Goal: Find specific page/section: Find specific page/section

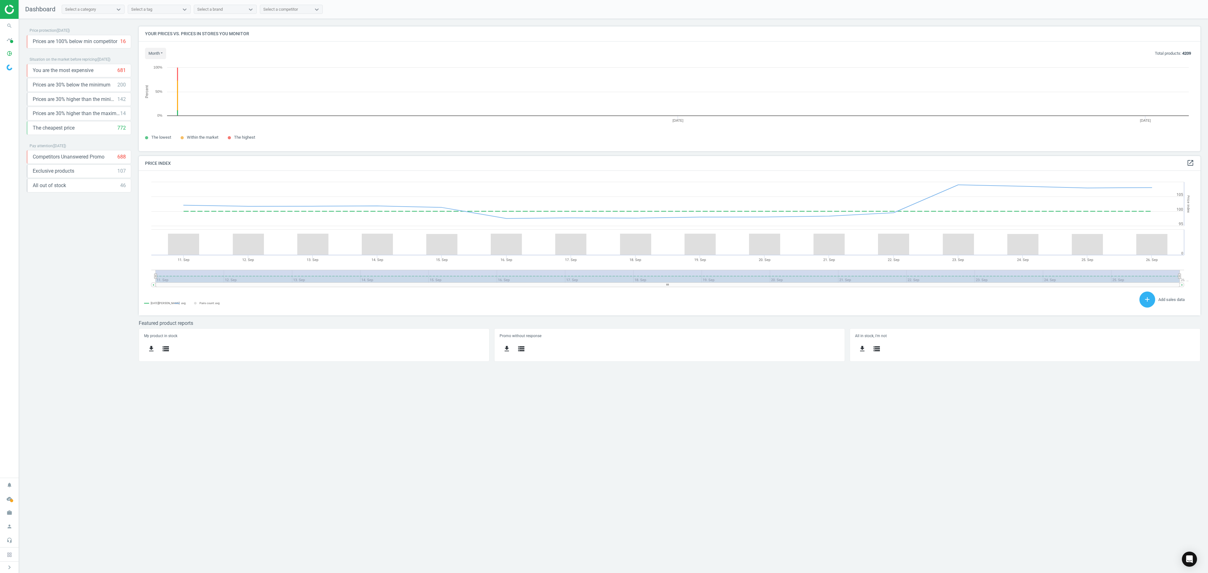
scroll to position [145, 1081]
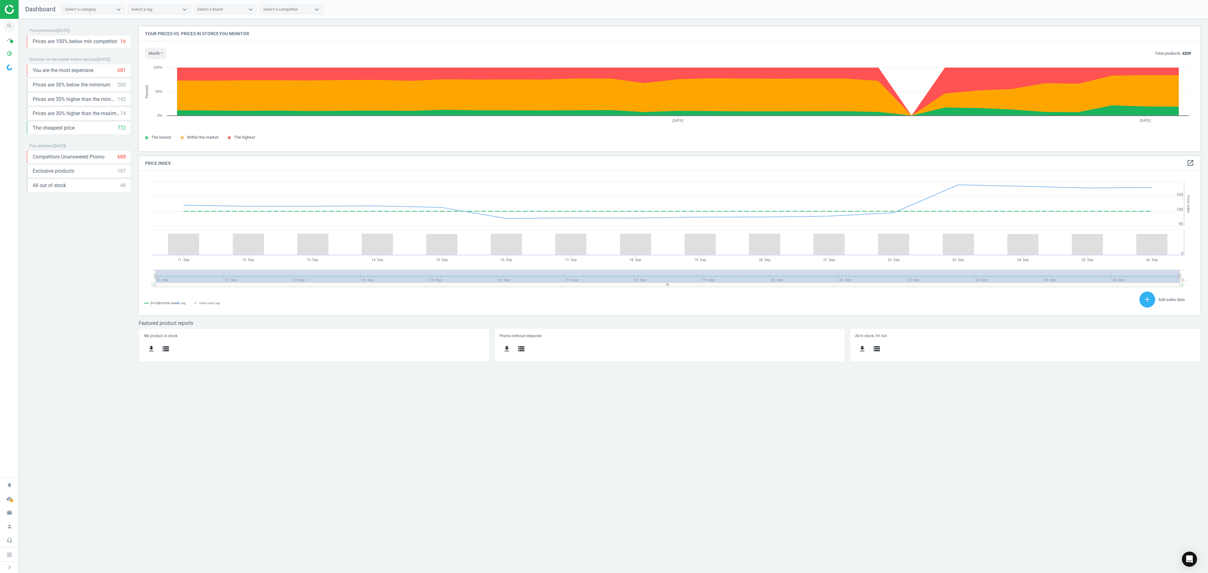
click at [11, 30] on icon "search" at bounding box center [9, 26] width 12 height 12
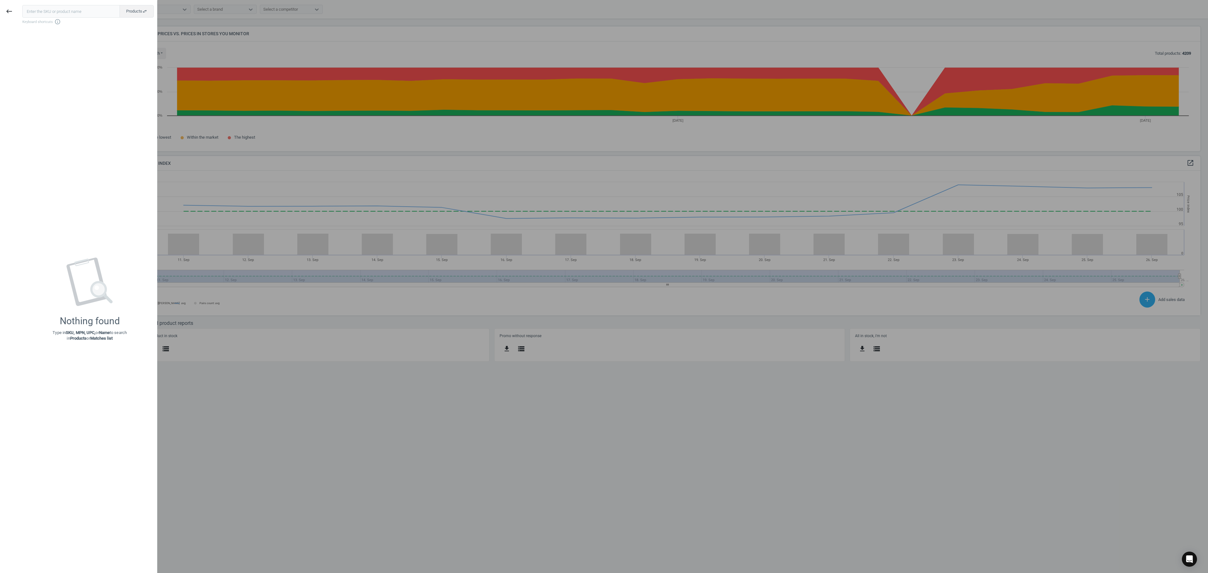
click at [38, 14] on input "text" at bounding box center [71, 11] width 98 height 13
type input "208165"
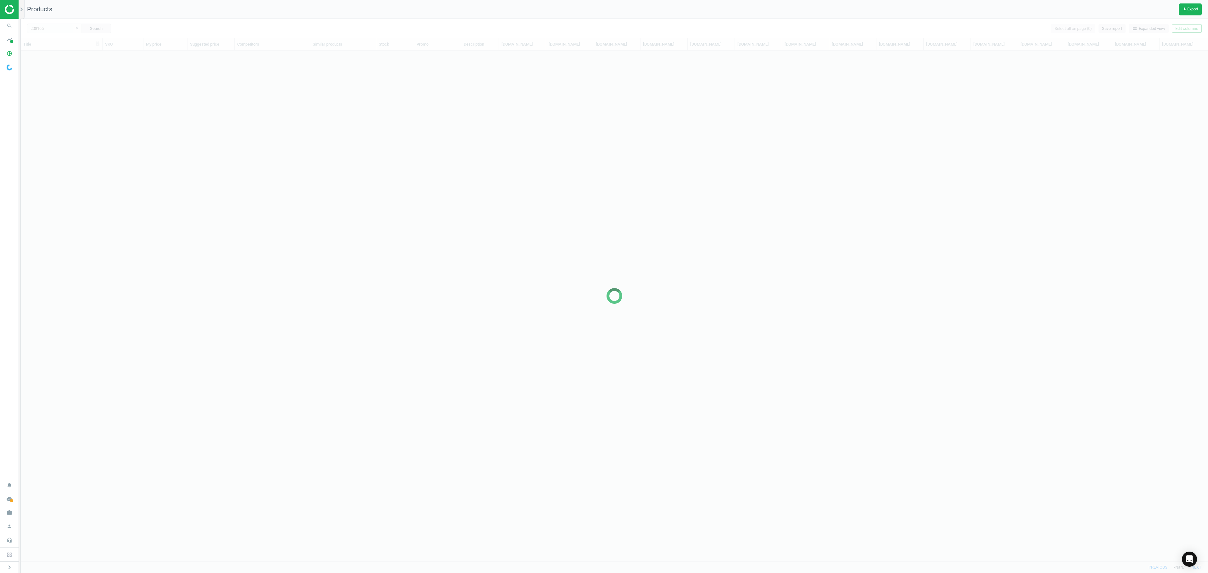
scroll to position [490, 1178]
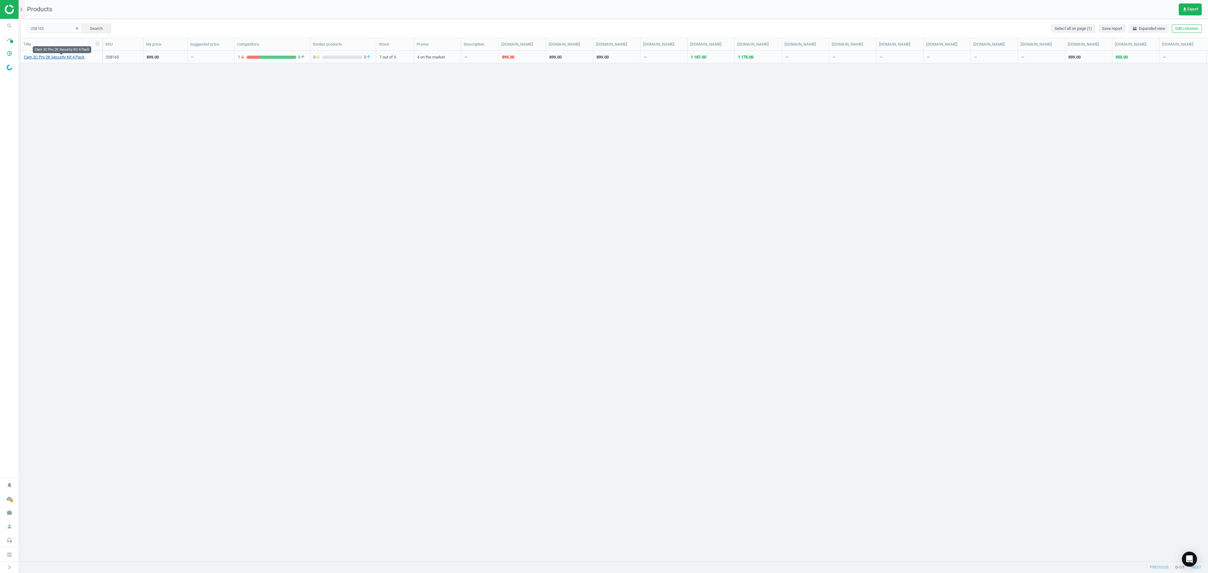
click at [59, 59] on link "Cam 2C Pro 2K Security Kit 4 Pack" at bounding box center [54, 57] width 61 height 6
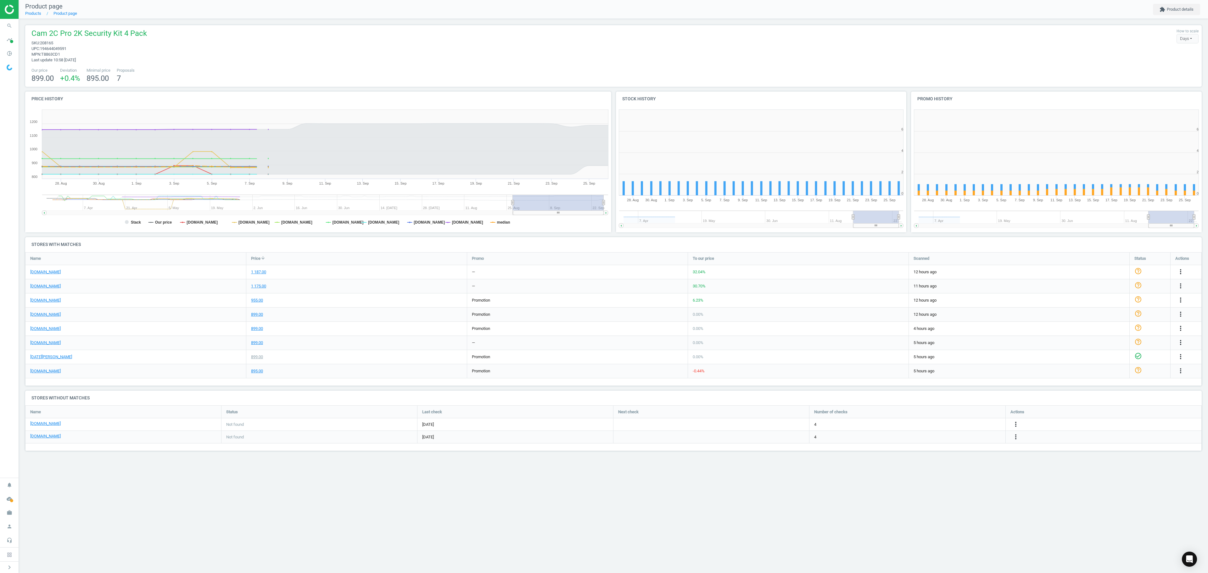
scroll to position [145, 310]
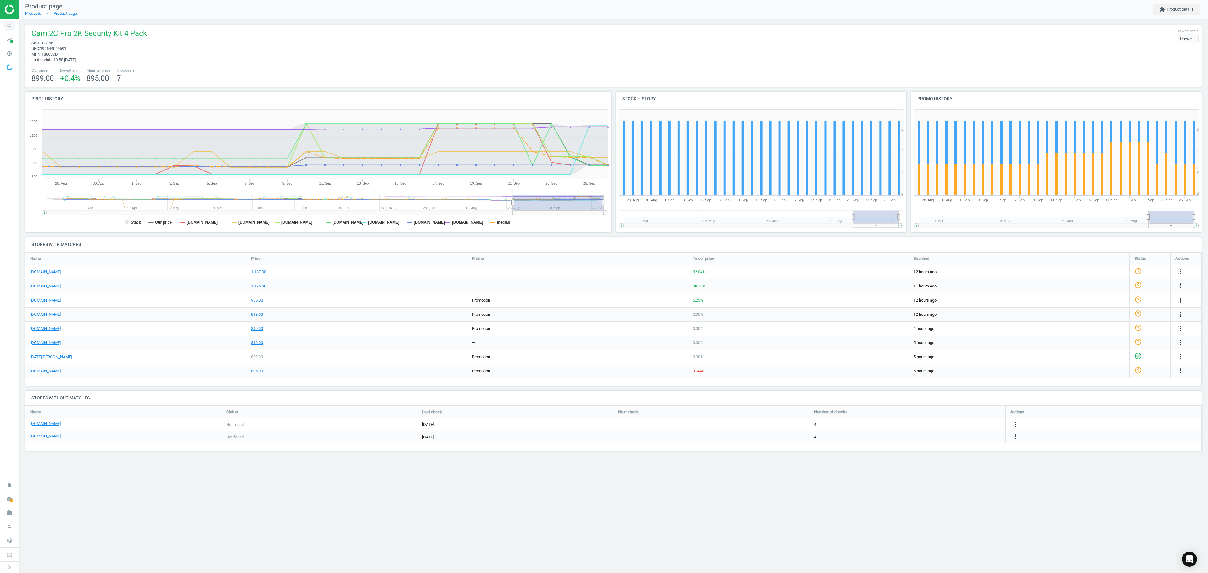
click at [8, 27] on icon "search" at bounding box center [9, 26] width 12 height 12
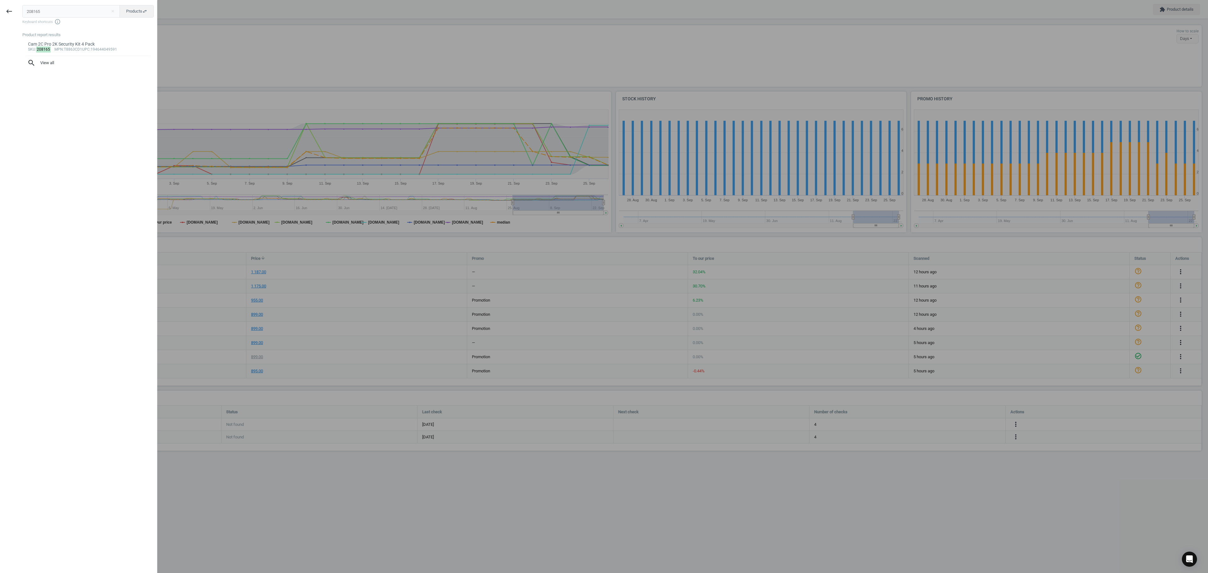
drag, startPoint x: 335, startPoint y: 57, endPoint x: 323, endPoint y: 60, distance: 12.4
click at [335, 57] on div at bounding box center [604, 286] width 1208 height 573
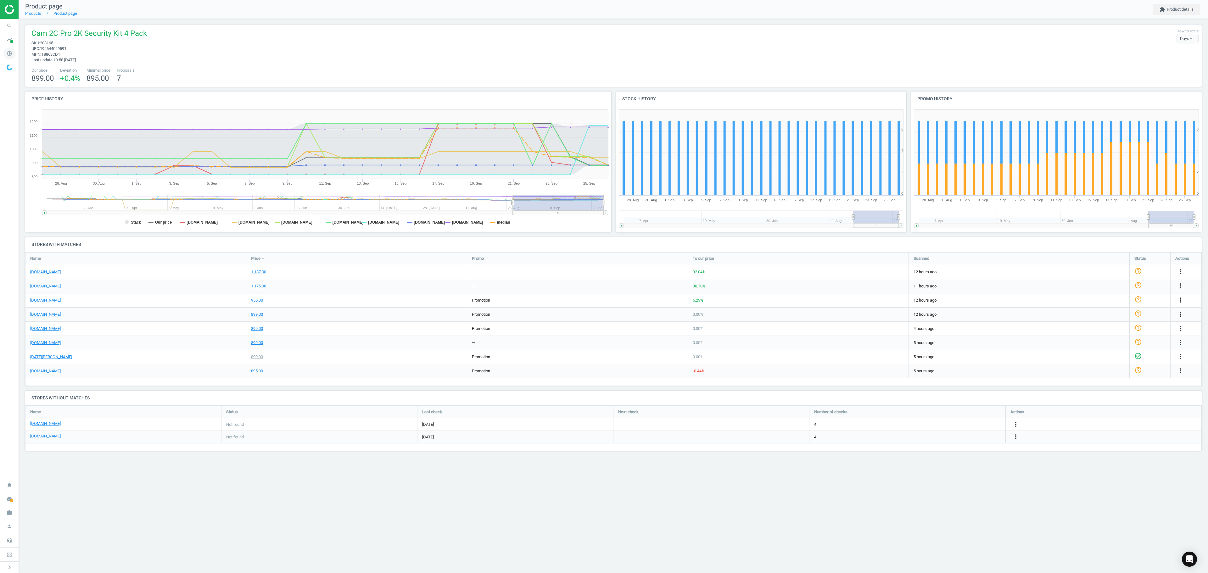
click at [8, 57] on icon "pie_chart_outlined" at bounding box center [9, 54] width 12 height 12
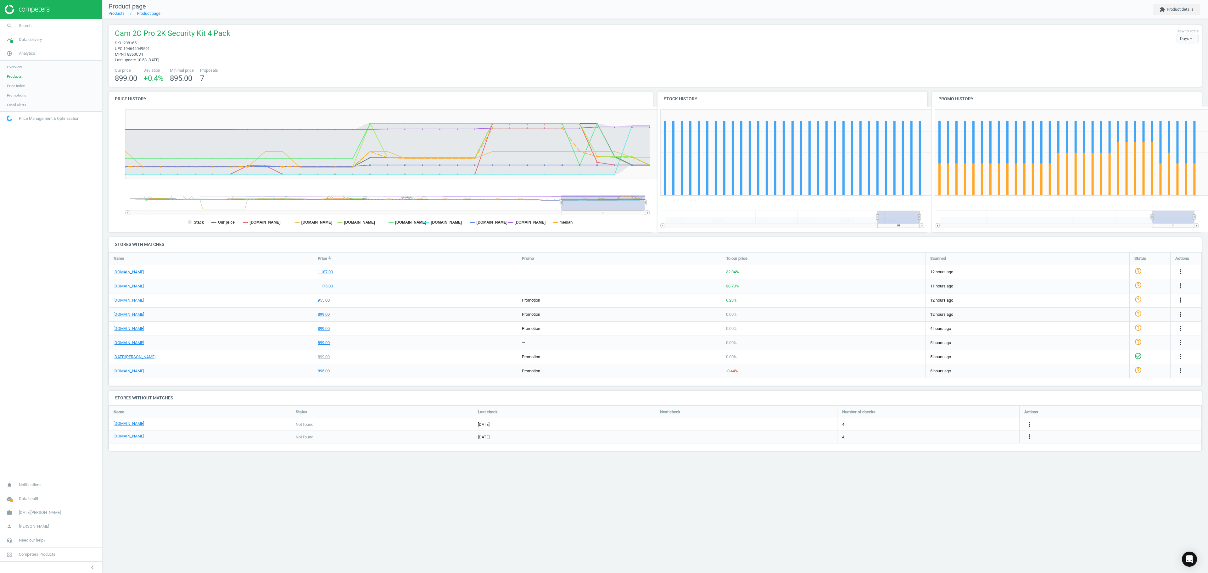
scroll to position [3, 4]
click at [16, 76] on span "Products" at bounding box center [14, 76] width 15 height 5
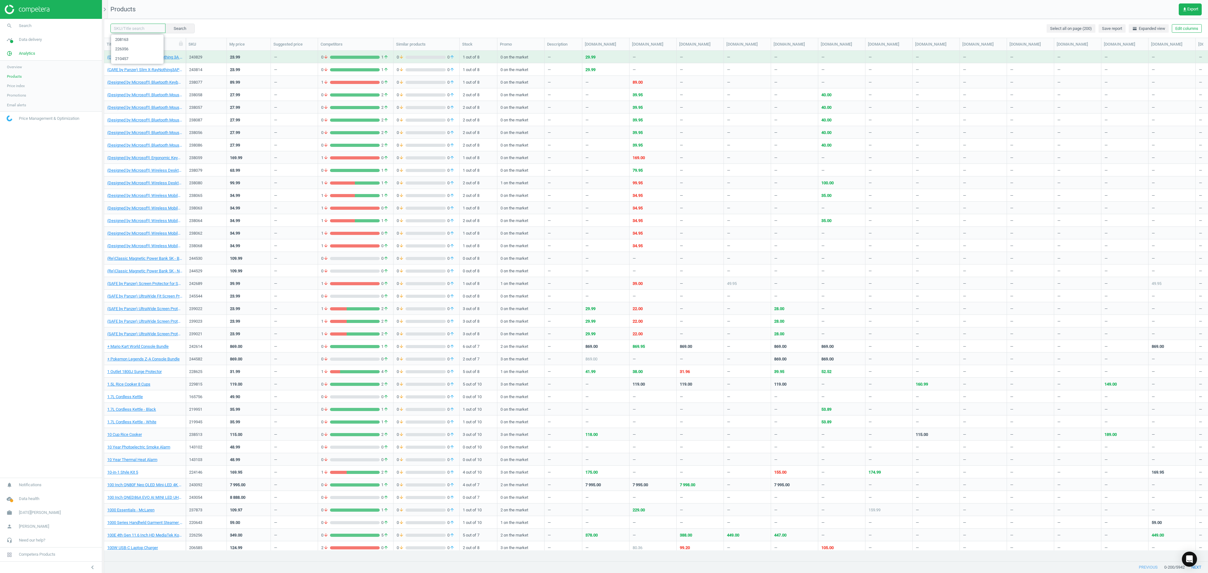
click at [140, 27] on input "text" at bounding box center [137, 28] width 55 height 9
paste input "208164"
type input "208164"
click at [181, 28] on button "Search" at bounding box center [180, 28] width 30 height 9
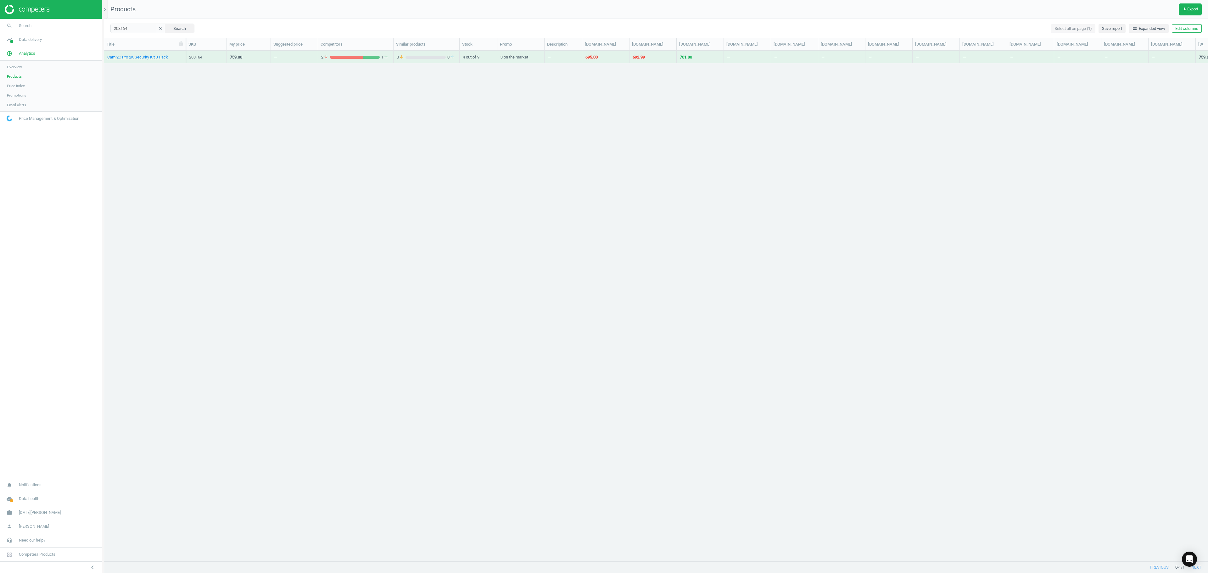
click at [147, 53] on div "Cam 2C Pro 2K Security Kit 3 Pack" at bounding box center [144, 56] width 75 height 11
click at [145, 56] on link "Cam 2C Pro 2K Security Kit 3 Pack" at bounding box center [137, 57] width 61 height 6
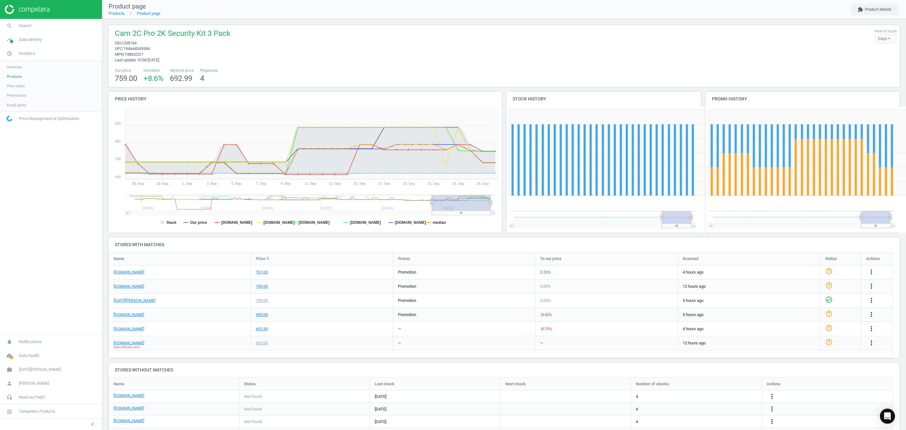
scroll to position [145, 211]
click at [14, 75] on span "Products" at bounding box center [14, 76] width 15 height 5
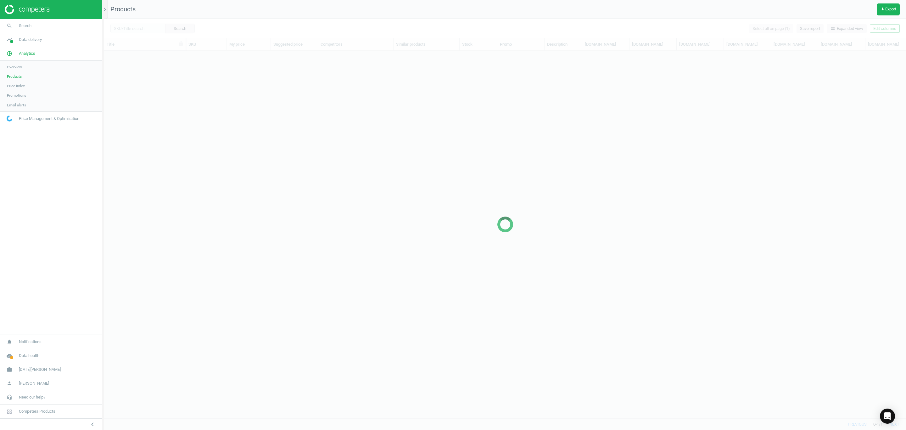
scroll to position [352, 795]
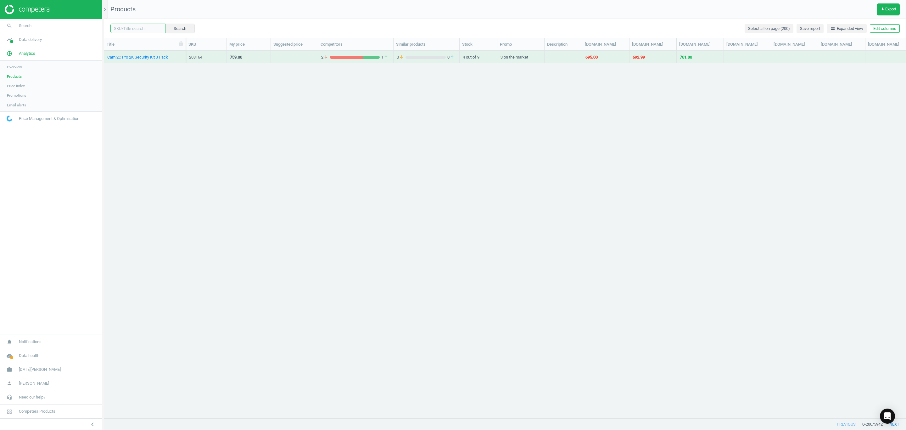
drag, startPoint x: 134, startPoint y: 27, endPoint x: 164, endPoint y: 32, distance: 30.1
click at [134, 27] on input "text" at bounding box center [137, 28] width 55 height 9
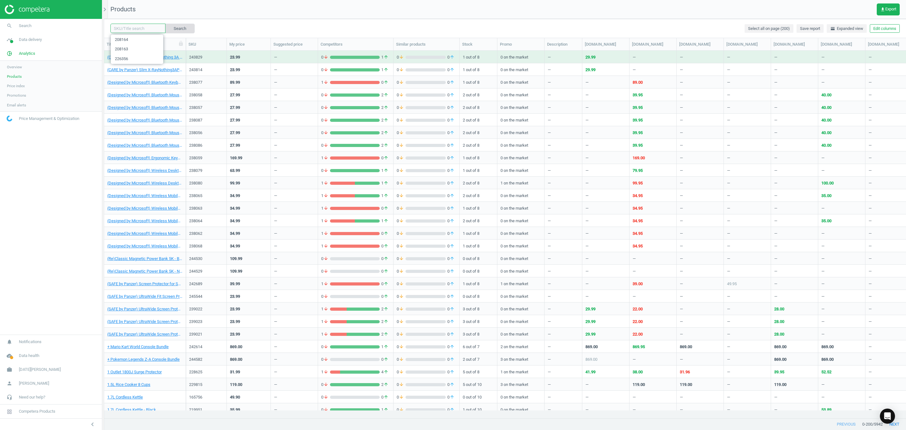
paste input "208163"
type input "208163"
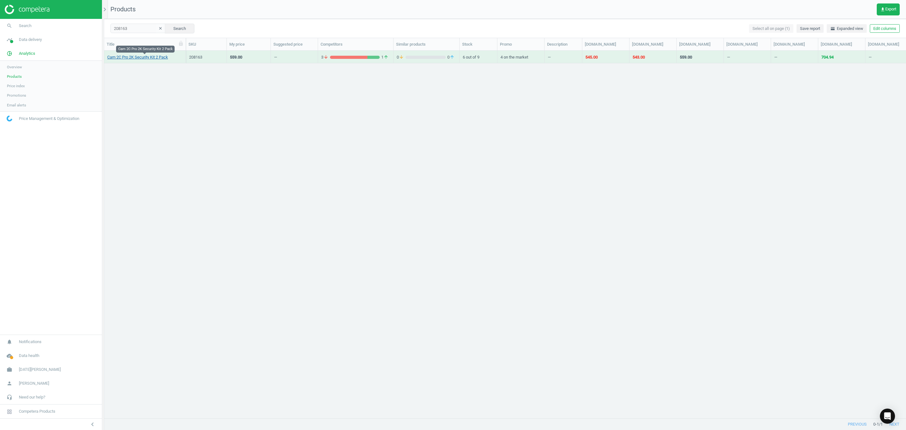
click at [129, 56] on link "Cam 2C Pro 2K Security Kit 2 Pack" at bounding box center [137, 57] width 61 height 6
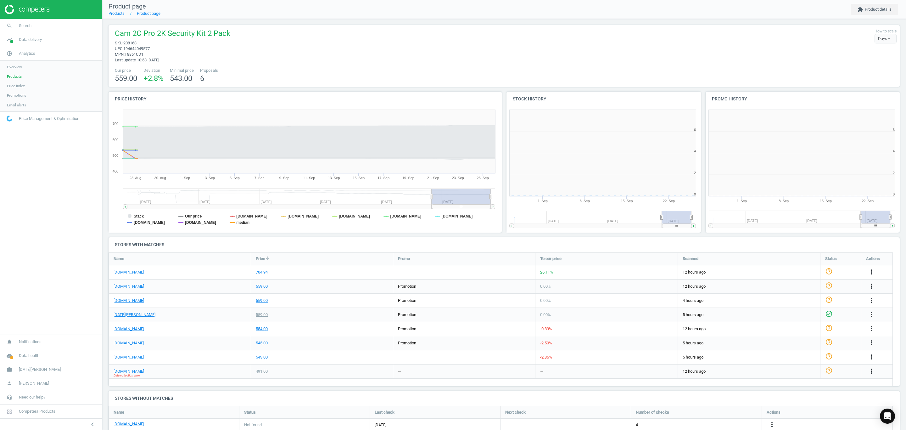
scroll to position [145, 211]
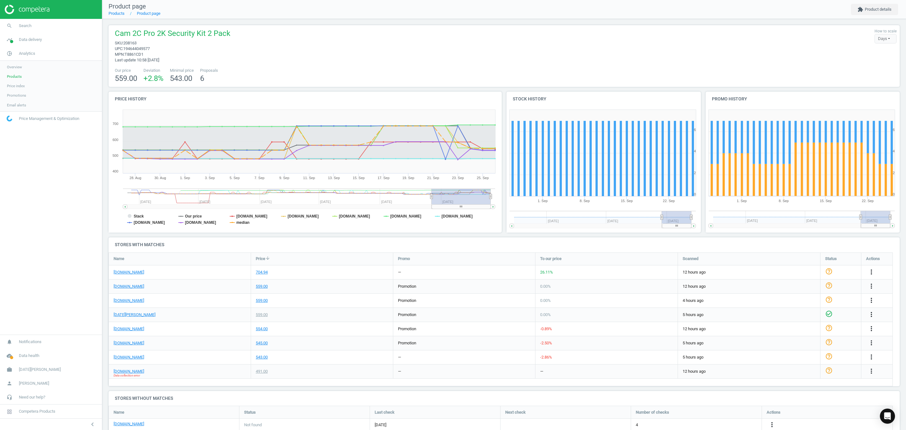
drag, startPoint x: 13, startPoint y: 78, endPoint x: 39, endPoint y: 67, distance: 28.6
click at [12, 78] on span "Products" at bounding box center [14, 76] width 15 height 5
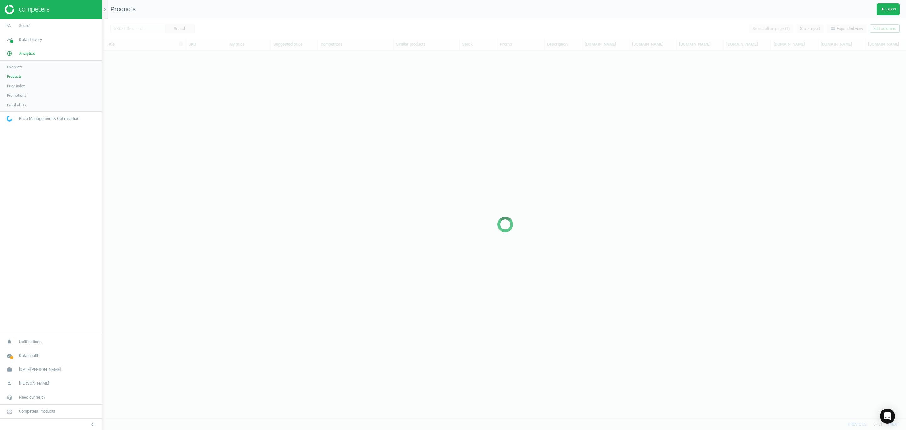
scroll to position [352, 795]
click at [146, 30] on div at bounding box center [505, 224] width 802 height 411
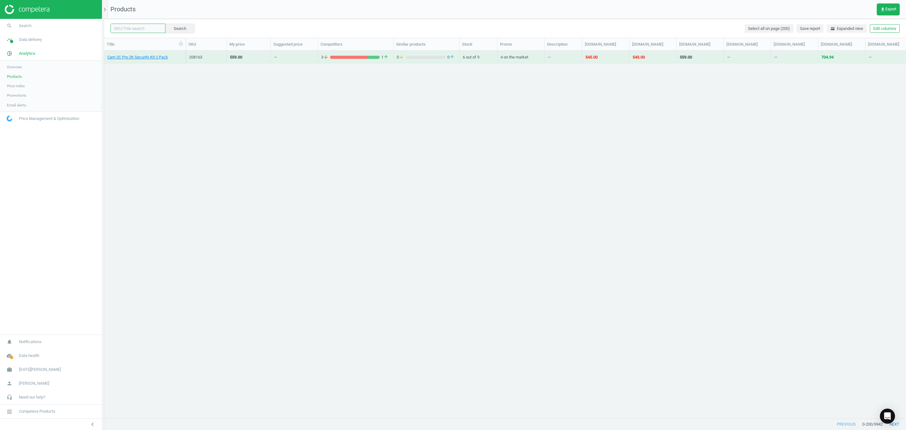
click at [144, 27] on input "text" at bounding box center [137, 28] width 55 height 9
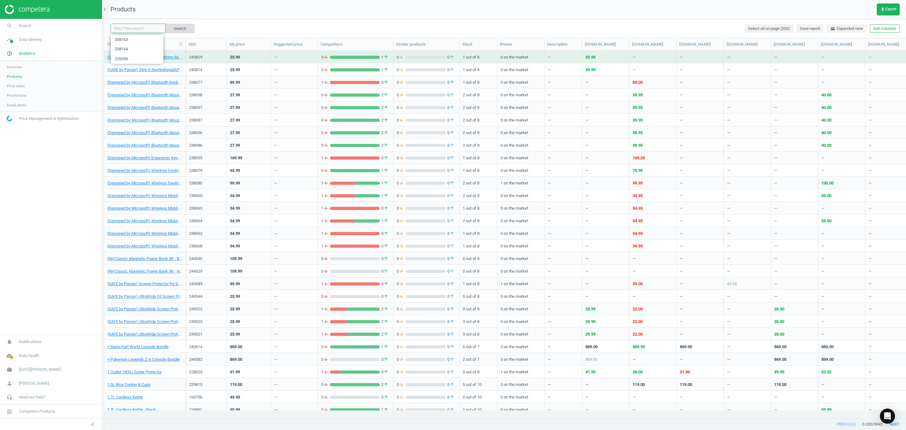
paste input "215862"
type input "215862"
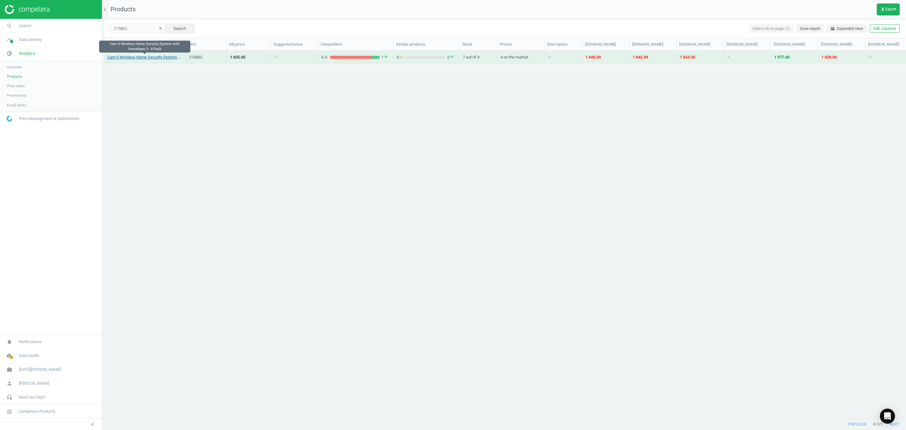
click at [165, 59] on link "Cam 3 Wireless Home Security System with Homebase 3 - 4-Pack" at bounding box center [144, 57] width 75 height 6
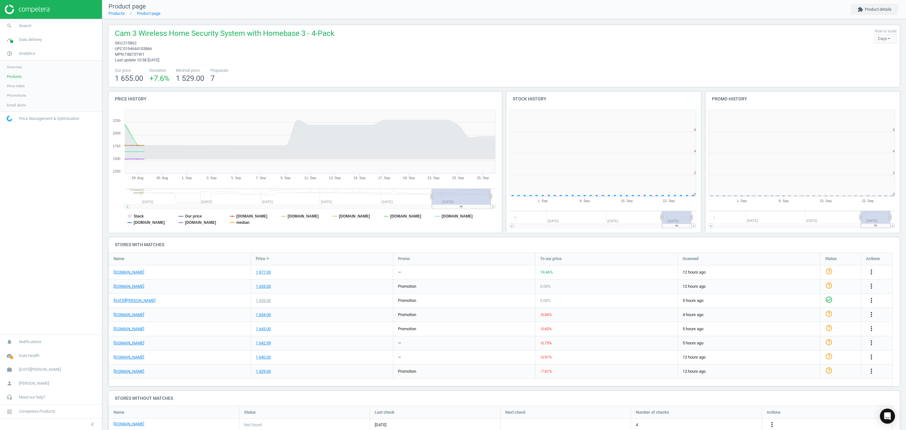
scroll to position [145, 211]
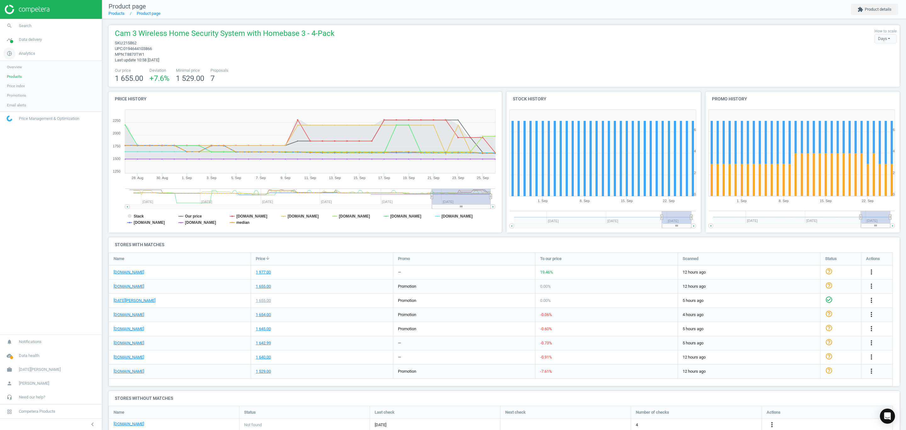
drag, startPoint x: 13, startPoint y: 78, endPoint x: 65, endPoint y: 48, distance: 59.8
click at [13, 78] on span "Products" at bounding box center [14, 76] width 15 height 5
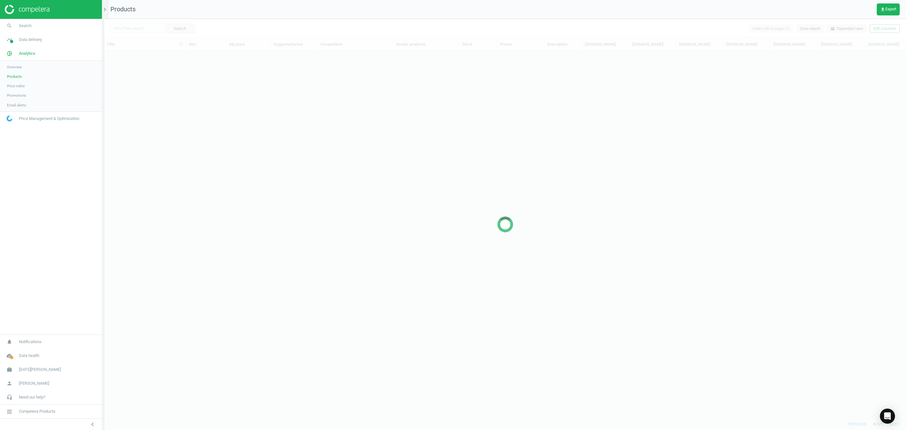
scroll to position [352, 795]
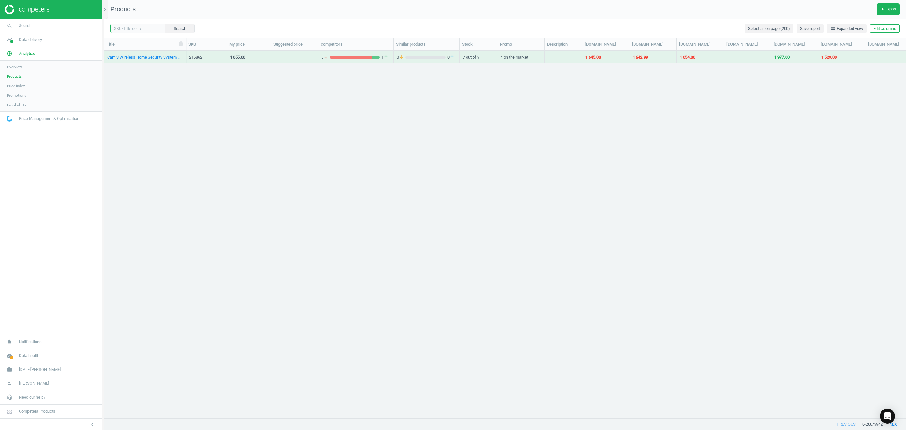
click at [144, 29] on input "text" at bounding box center [137, 28] width 55 height 9
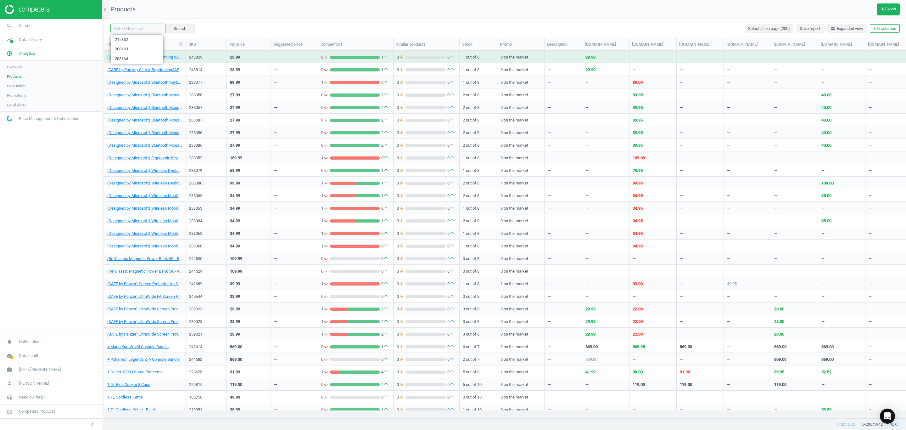
paste input "215860"
type input "215860"
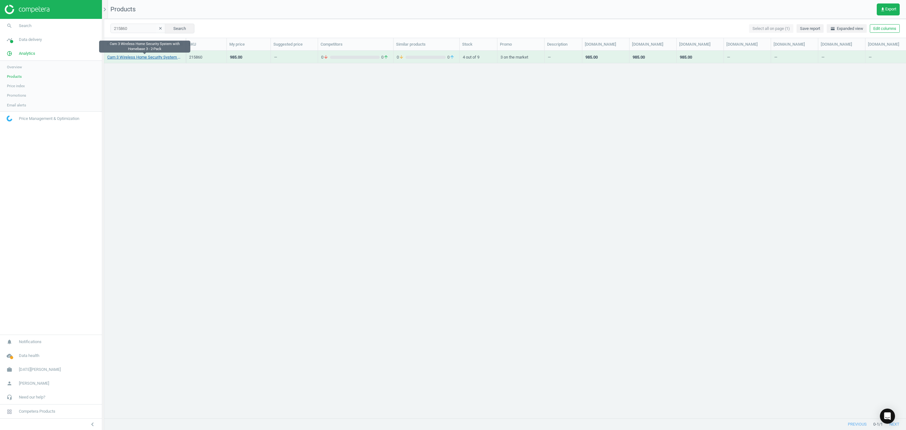
click at [133, 57] on link "Cam 3 Wireless Home Security System with Homebase 3 - 2-Pack" at bounding box center [144, 57] width 75 height 6
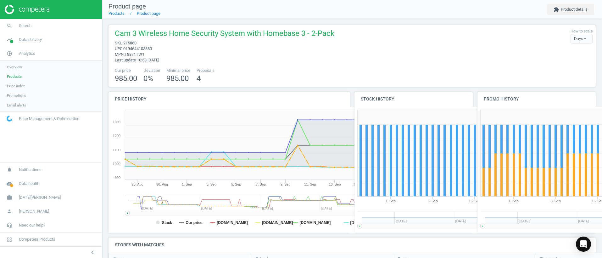
scroll to position [90, 499]
